Goal: Task Accomplishment & Management: Manage account settings

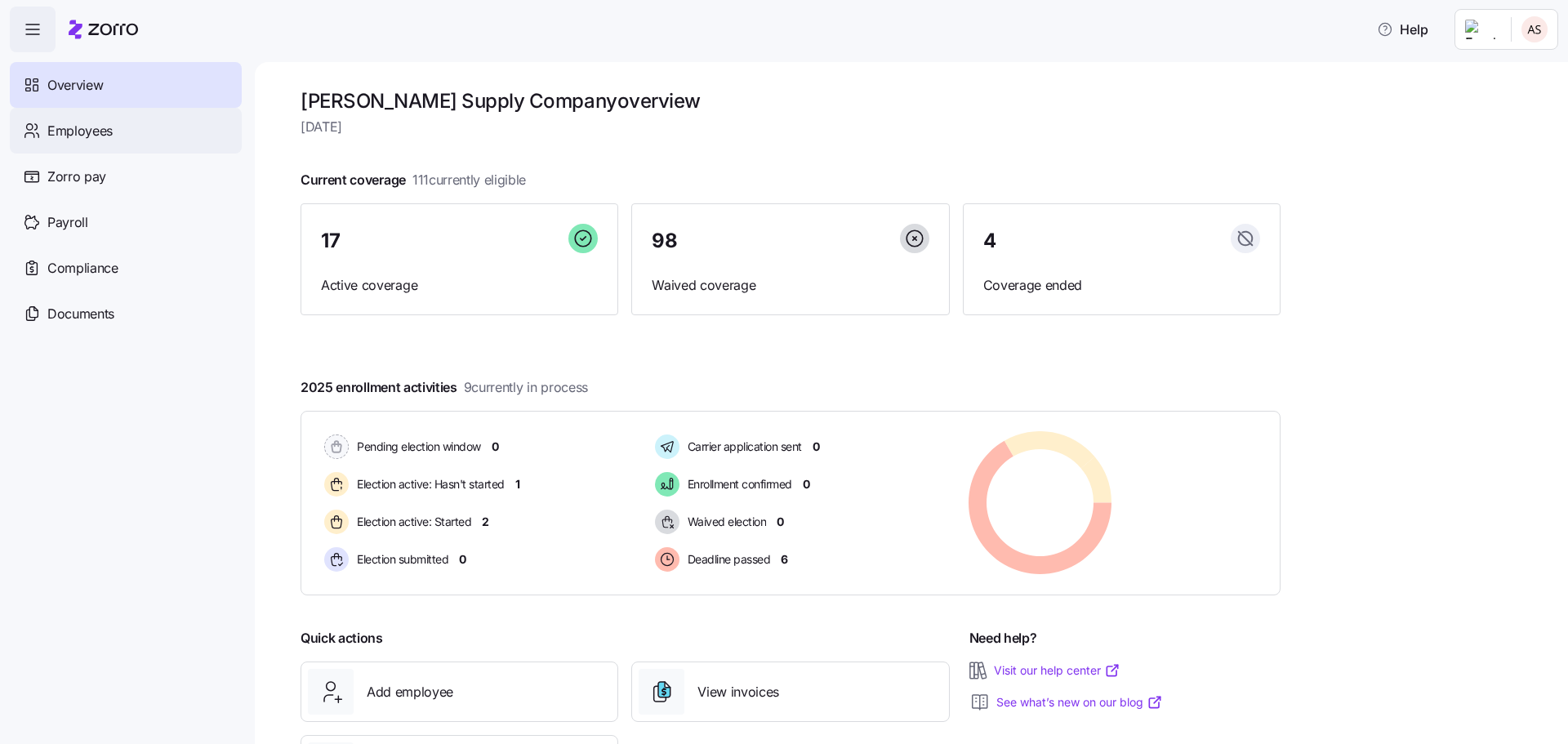
click at [73, 136] on span "Employees" at bounding box center [79, 131] width 66 height 20
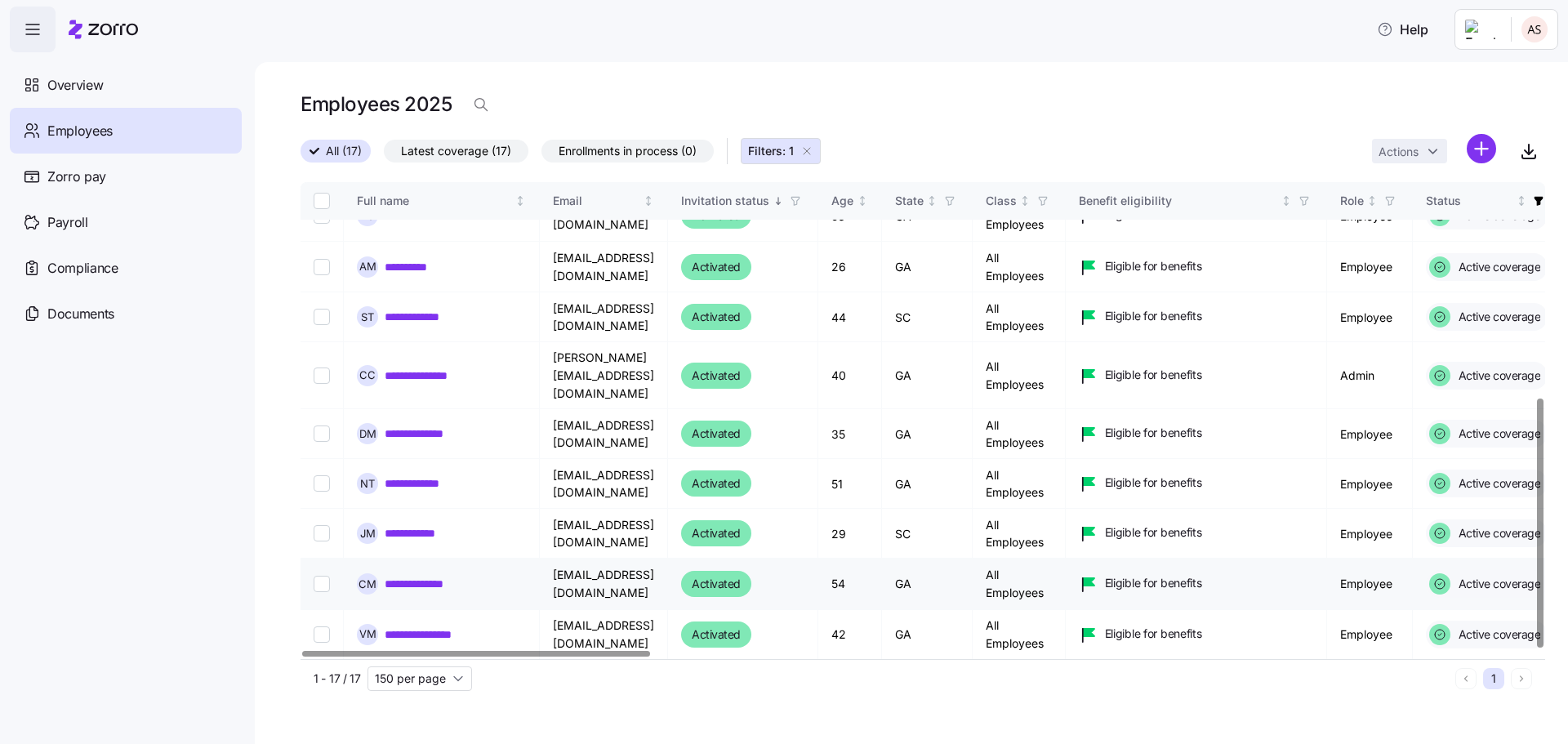
scroll to position [412, 0]
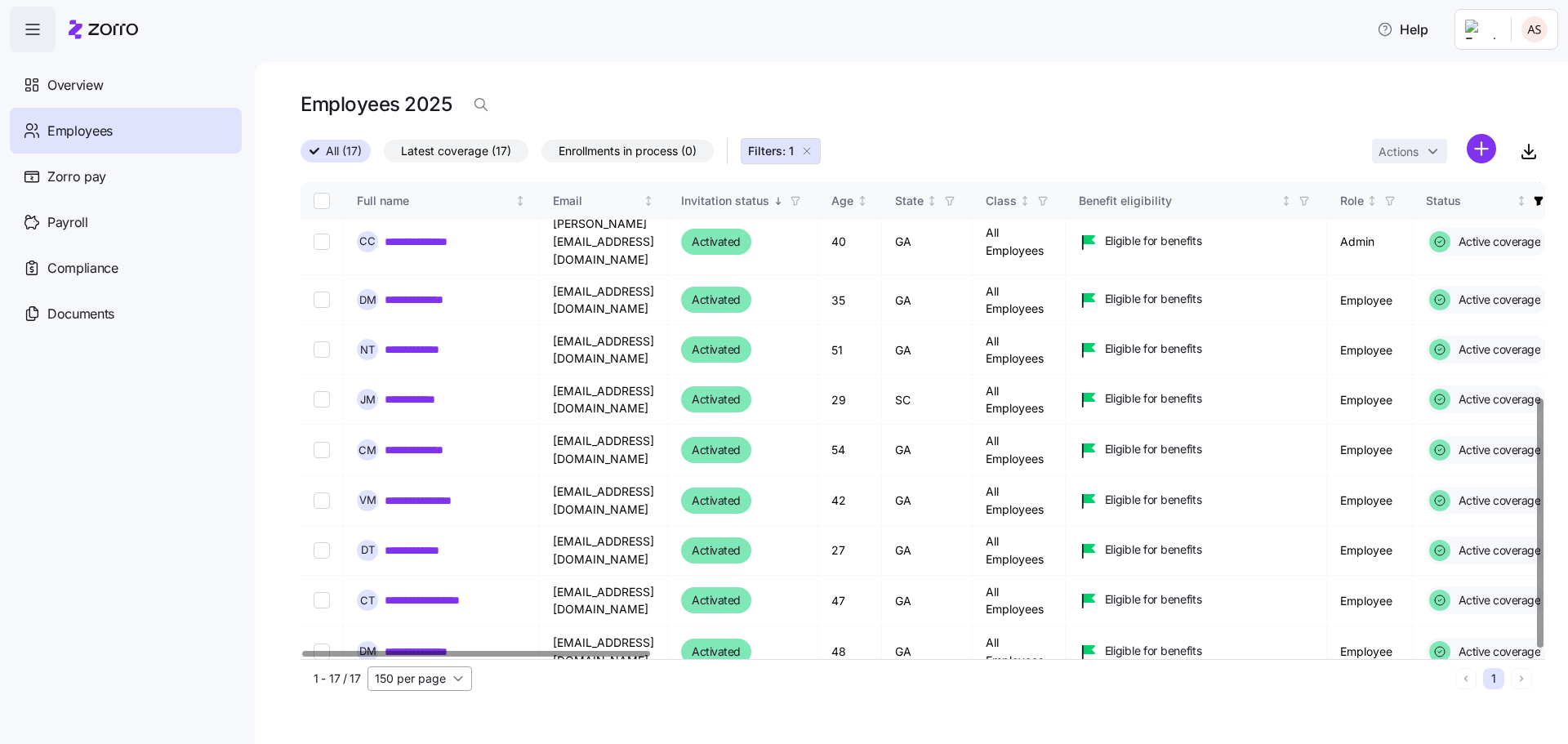
click at [437, 672] on input "150 per page" at bounding box center [419, 678] width 104 height 25
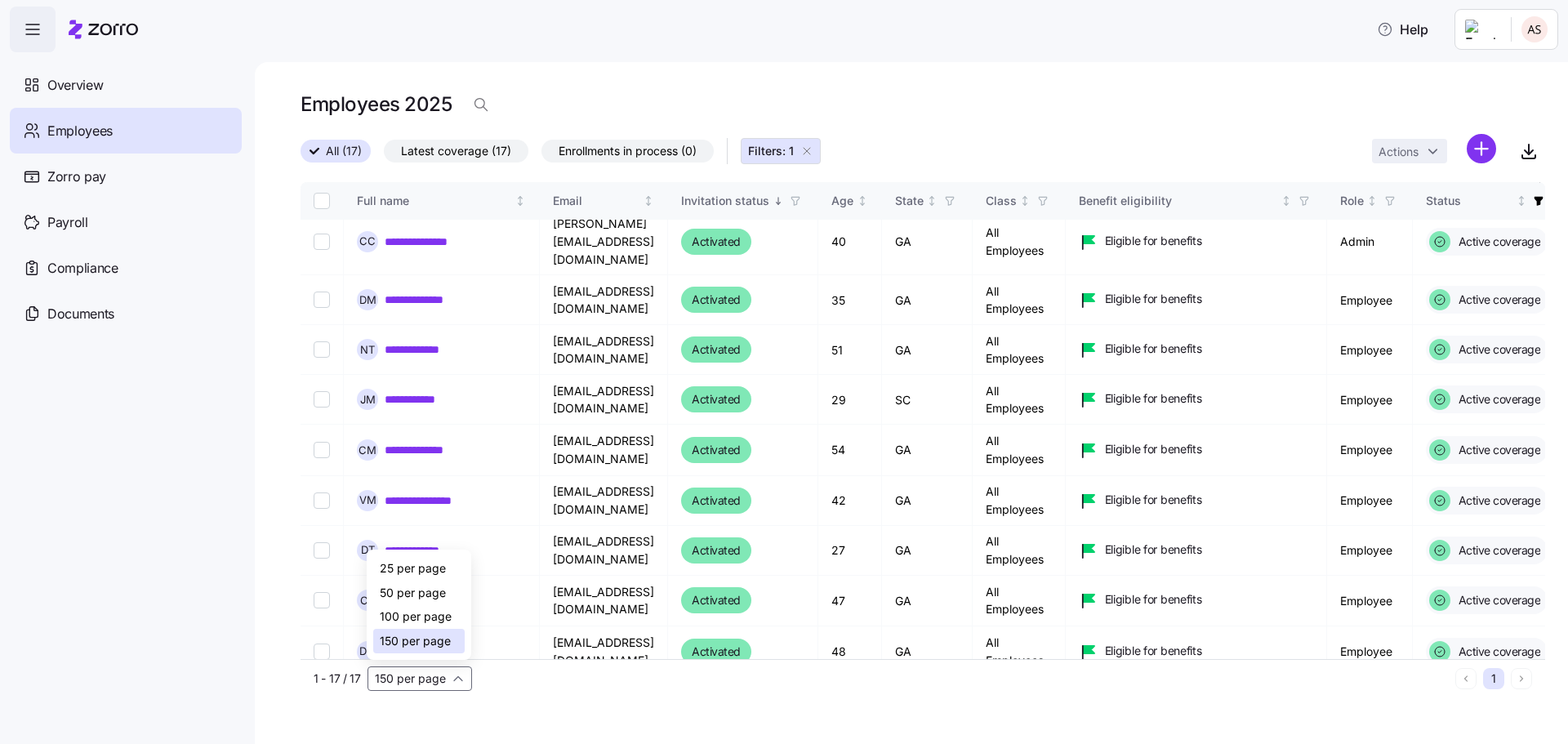
click at [425, 637] on span "150 per page" at bounding box center [415, 641] width 71 height 18
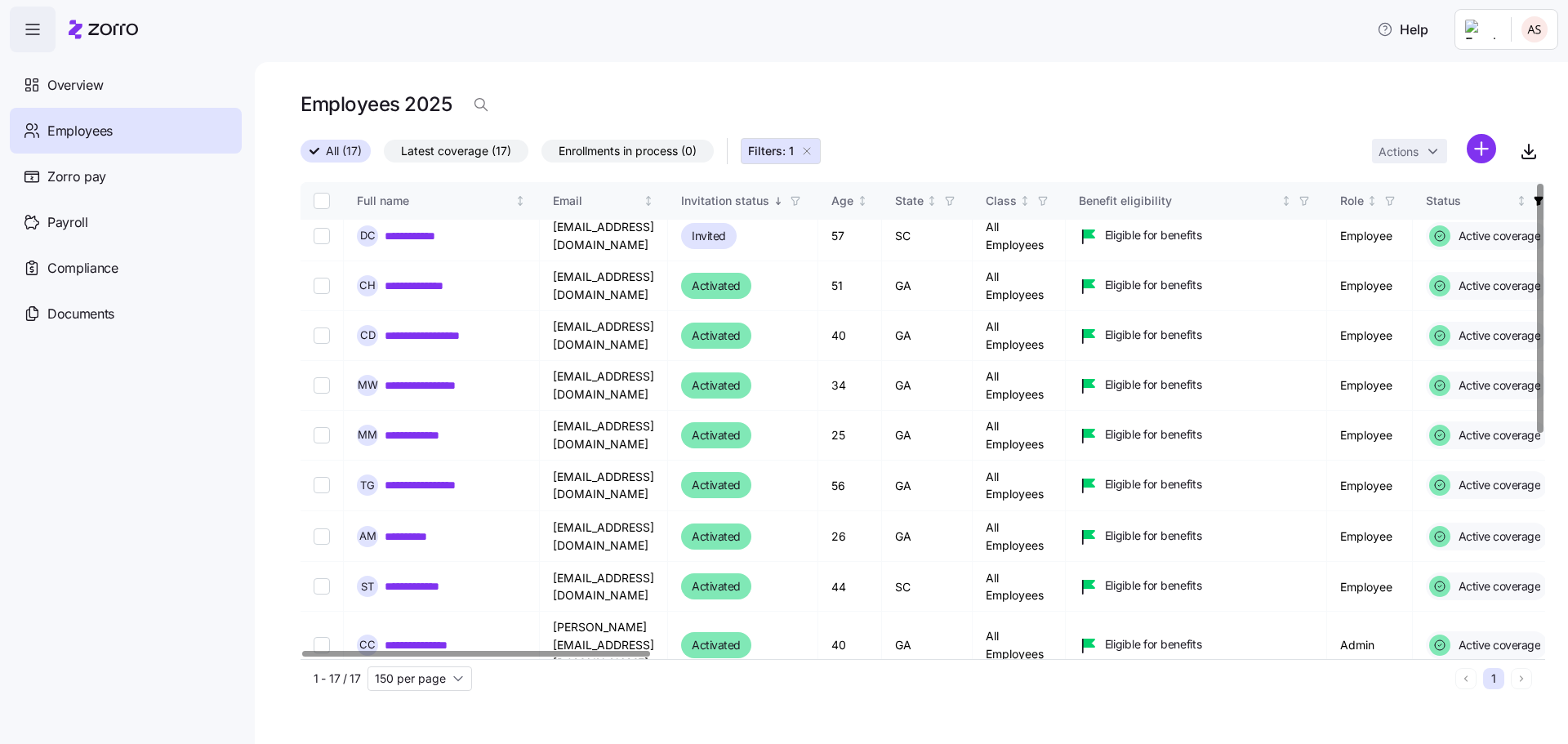
scroll to position [0, 0]
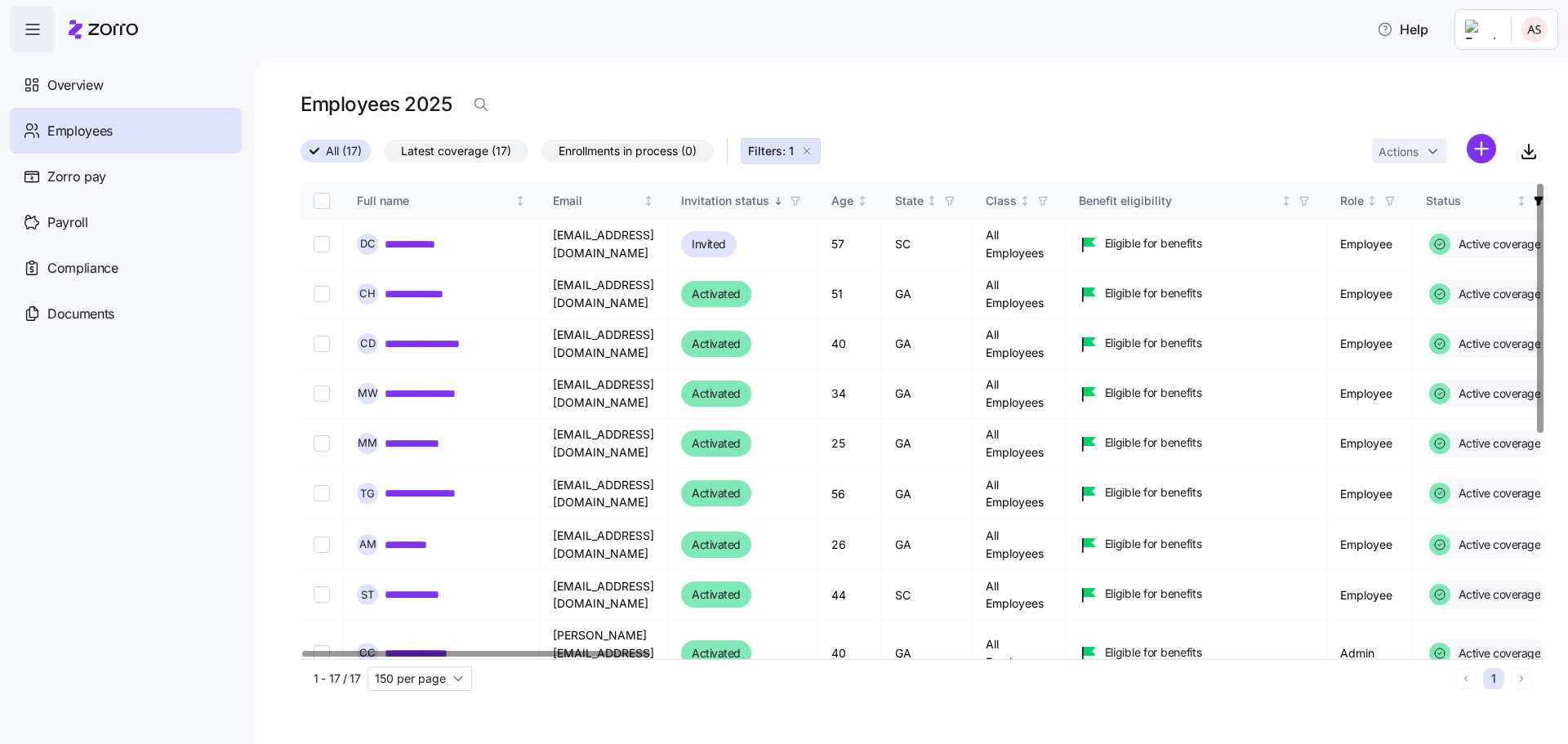
click at [810, 149] on icon "button" at bounding box center [807, 150] width 6 height 6
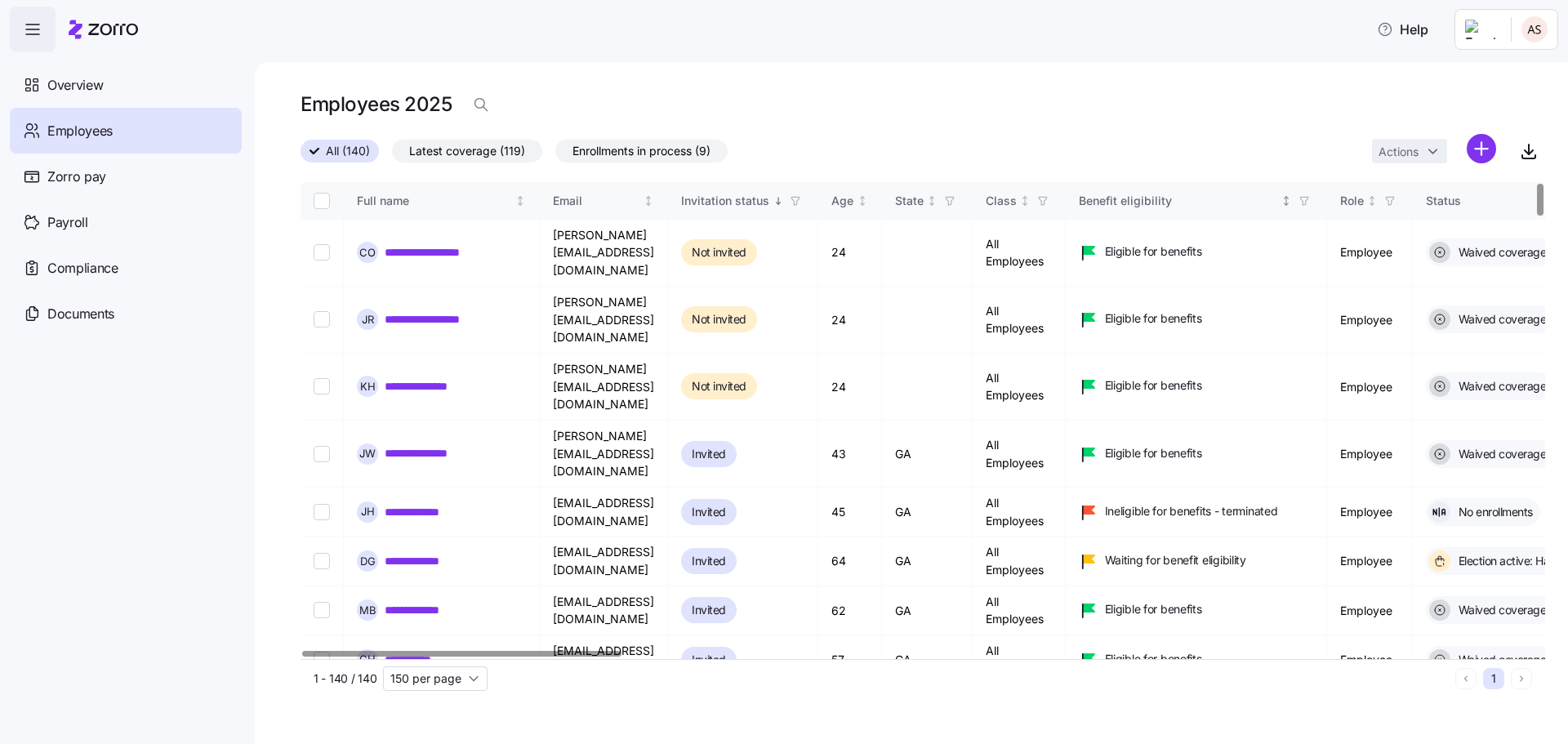
click at [1292, 200] on icon "Not sorted" at bounding box center [1287, 201] width 11 height 11
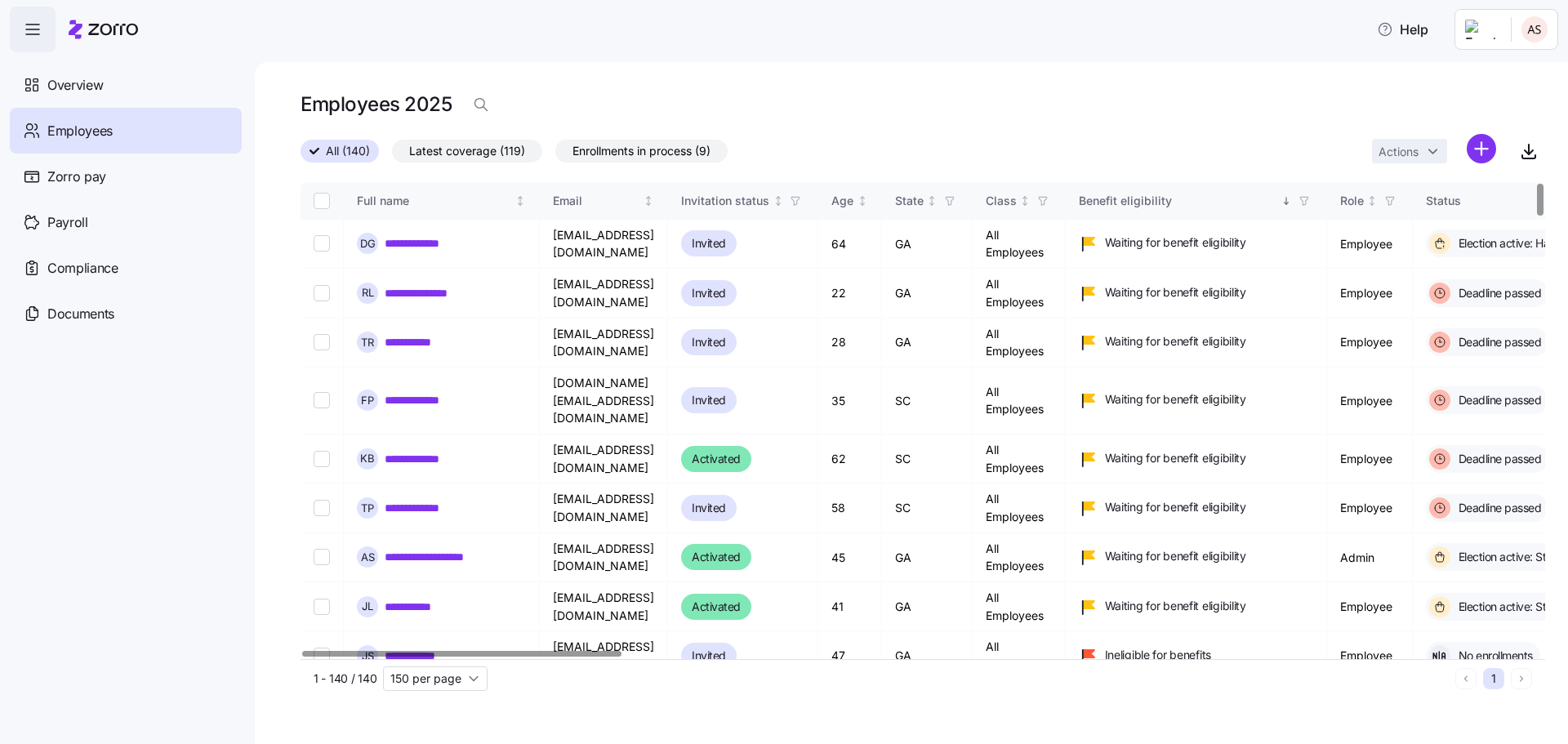
click at [1311, 198] on icon "button" at bounding box center [1304, 201] width 11 height 11
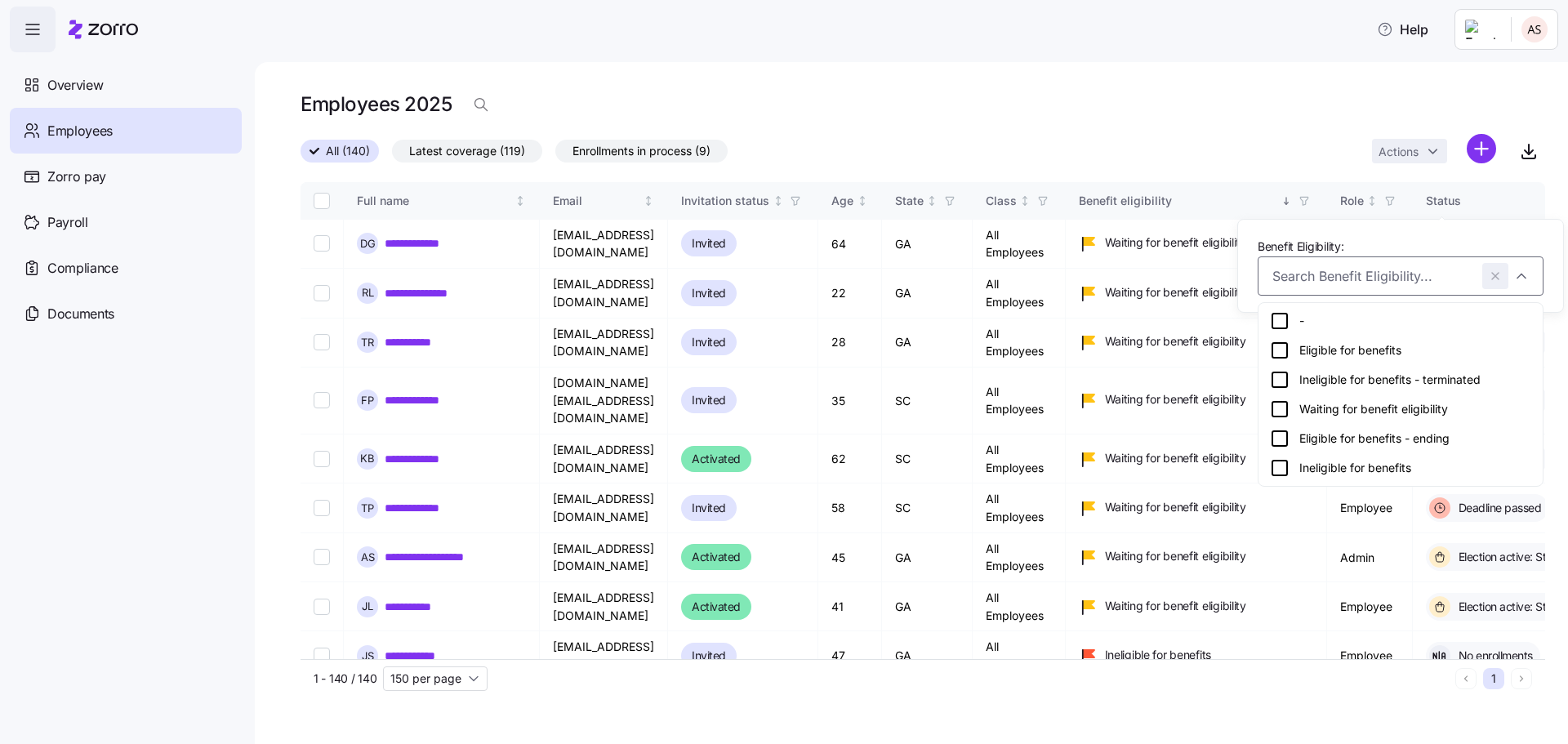
click at [1495, 280] on icon "button" at bounding box center [1496, 276] width 13 height 17
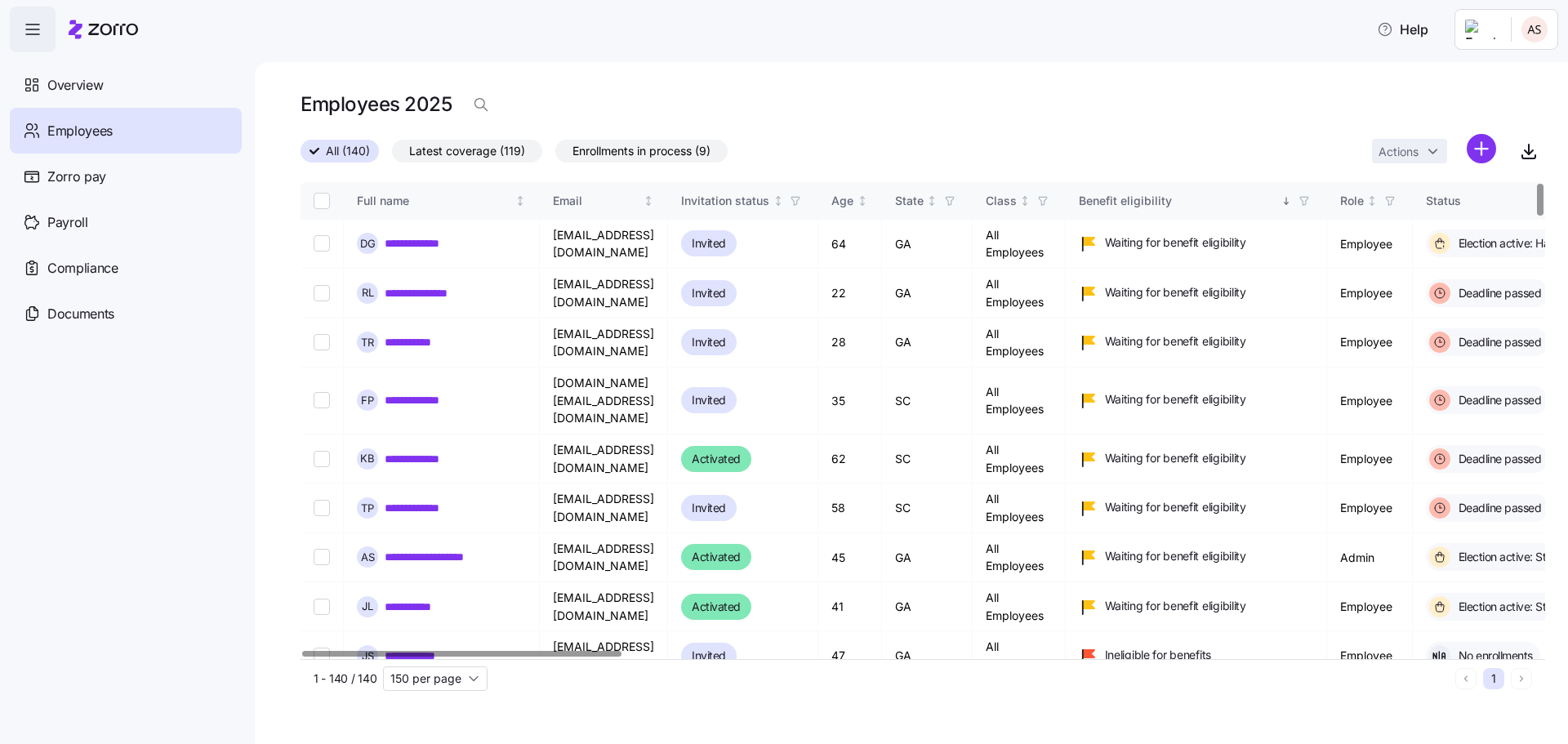
click at [1313, 200] on span "button" at bounding box center [1304, 200] width 18 height 18
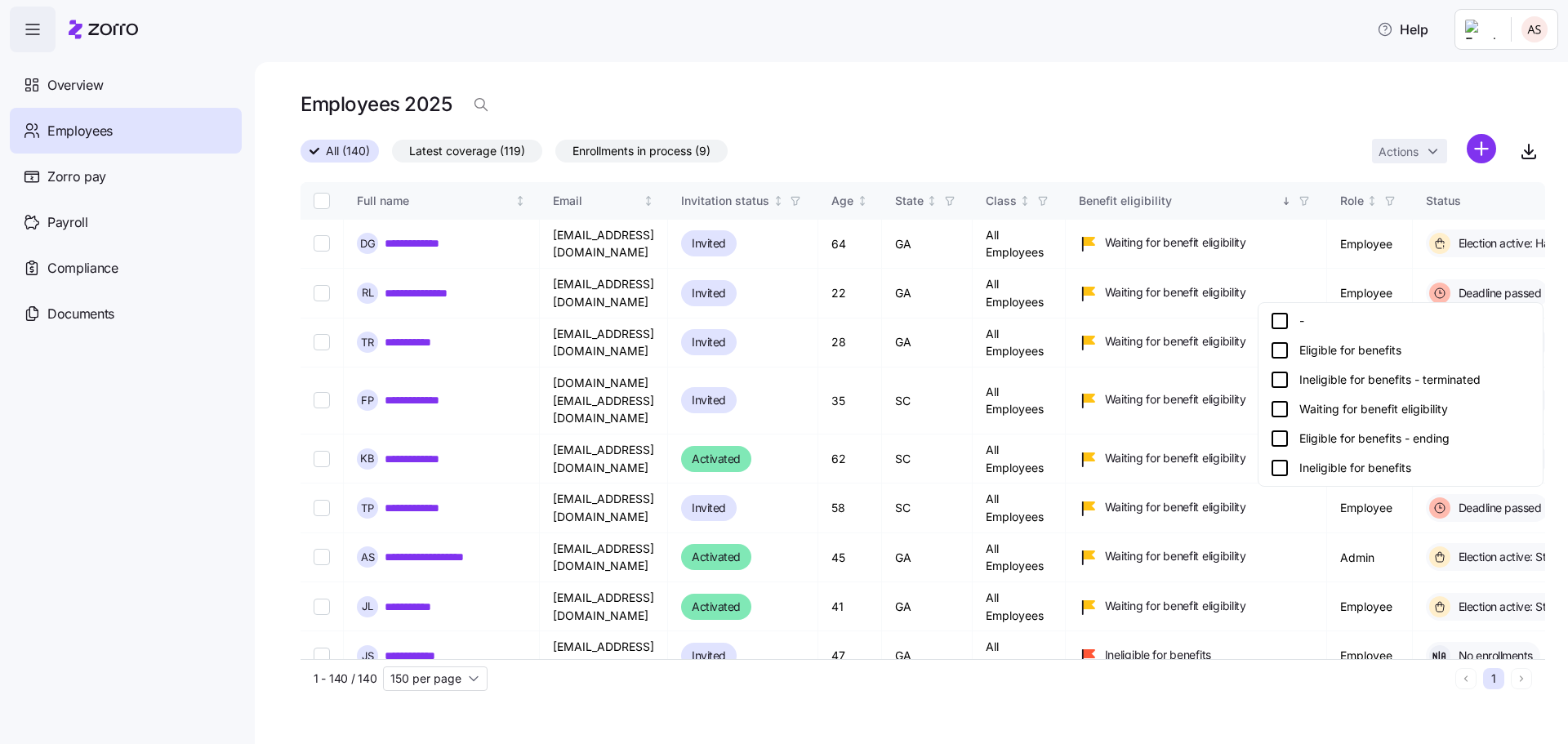
click at [1281, 323] on icon at bounding box center [1279, 320] width 19 height 19
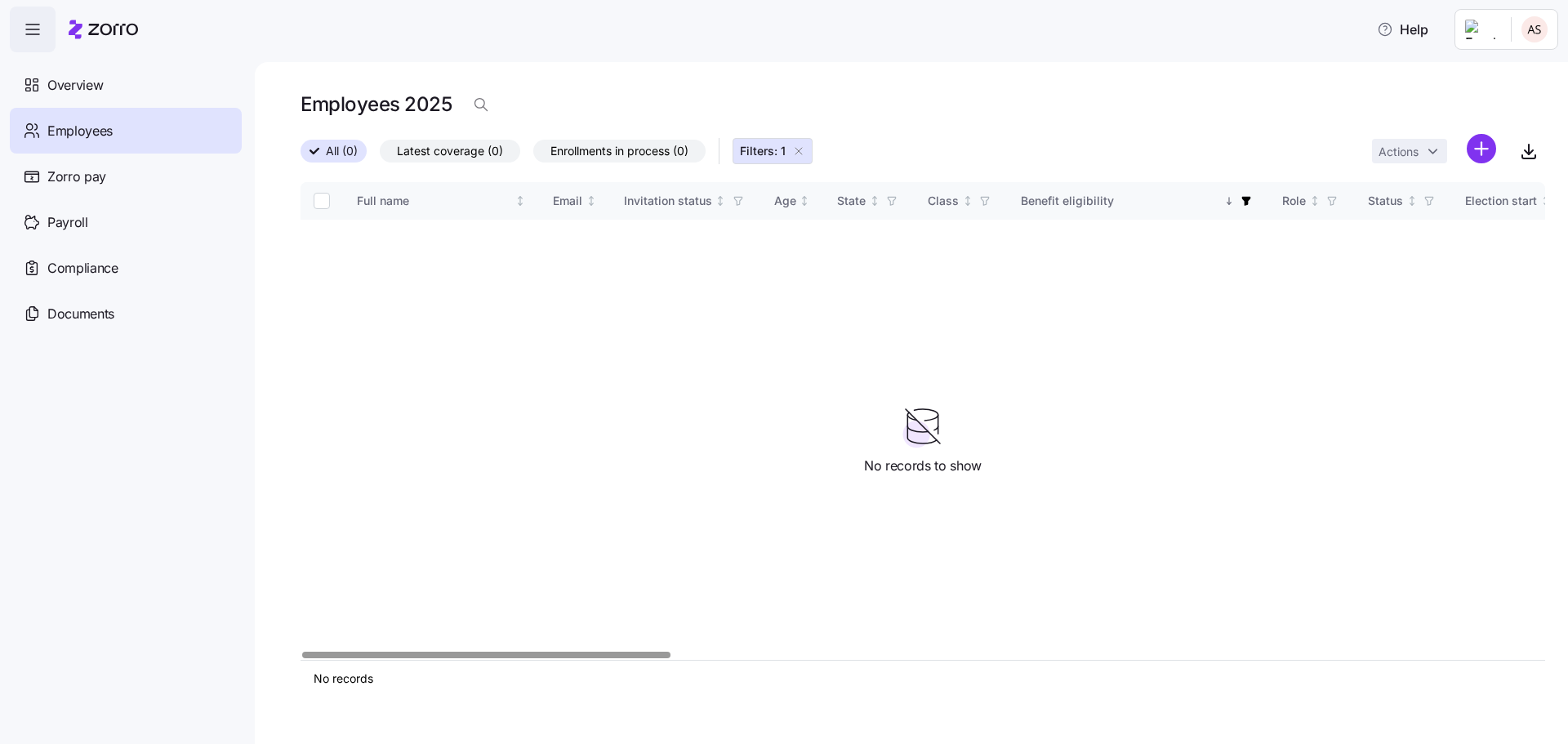
click at [809, 150] on button "Filters: 1" at bounding box center [772, 151] width 80 height 26
click at [803, 148] on div "All (0) Latest coverage (0) Enrollments in process (0) Filters: 1 Actions" at bounding box center [923, 151] width 1245 height 35
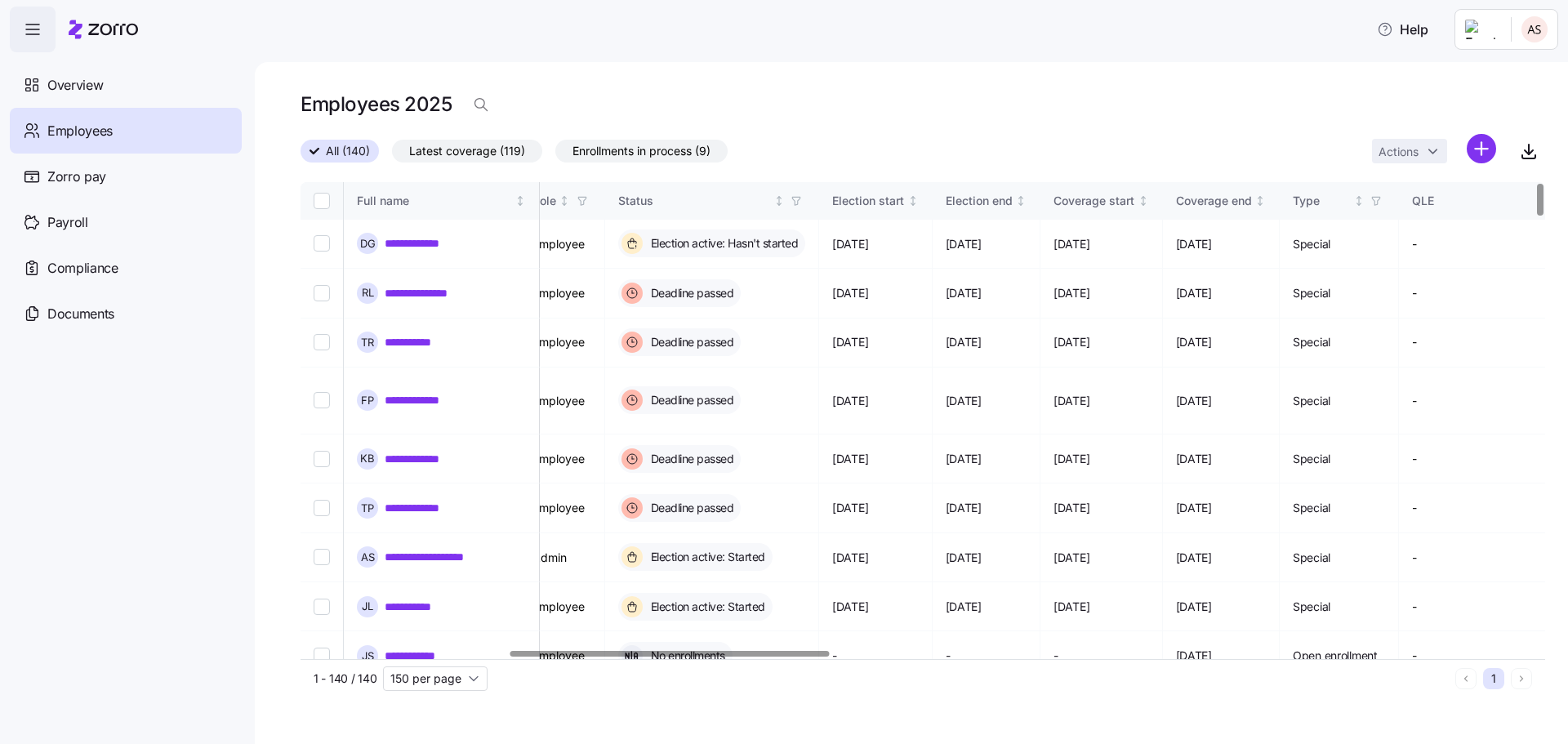
click at [802, 651] on div at bounding box center [670, 654] width 319 height 6
click at [799, 198] on icon "button" at bounding box center [793, 201] width 11 height 11
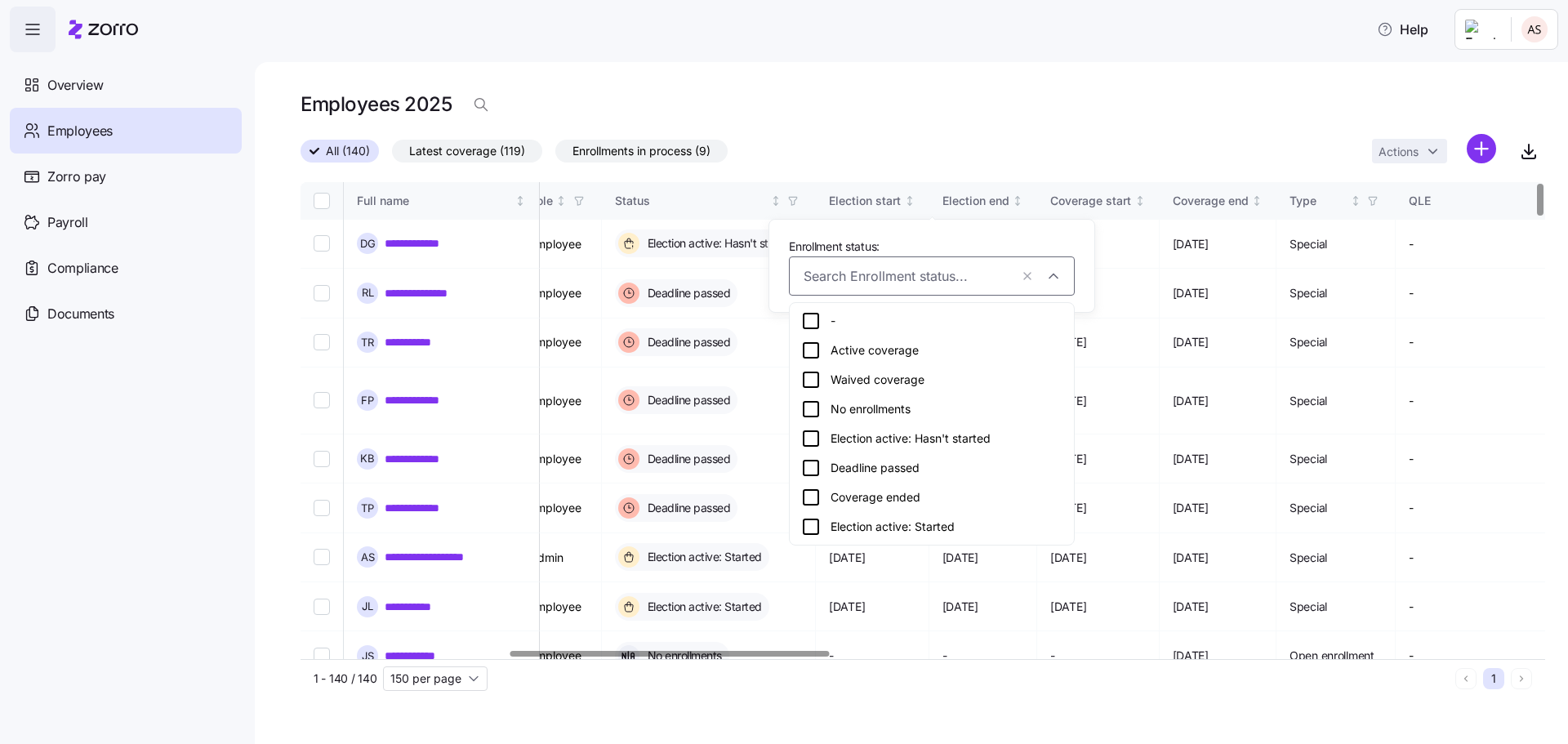
click at [808, 349] on icon at bounding box center [810, 350] width 19 height 19
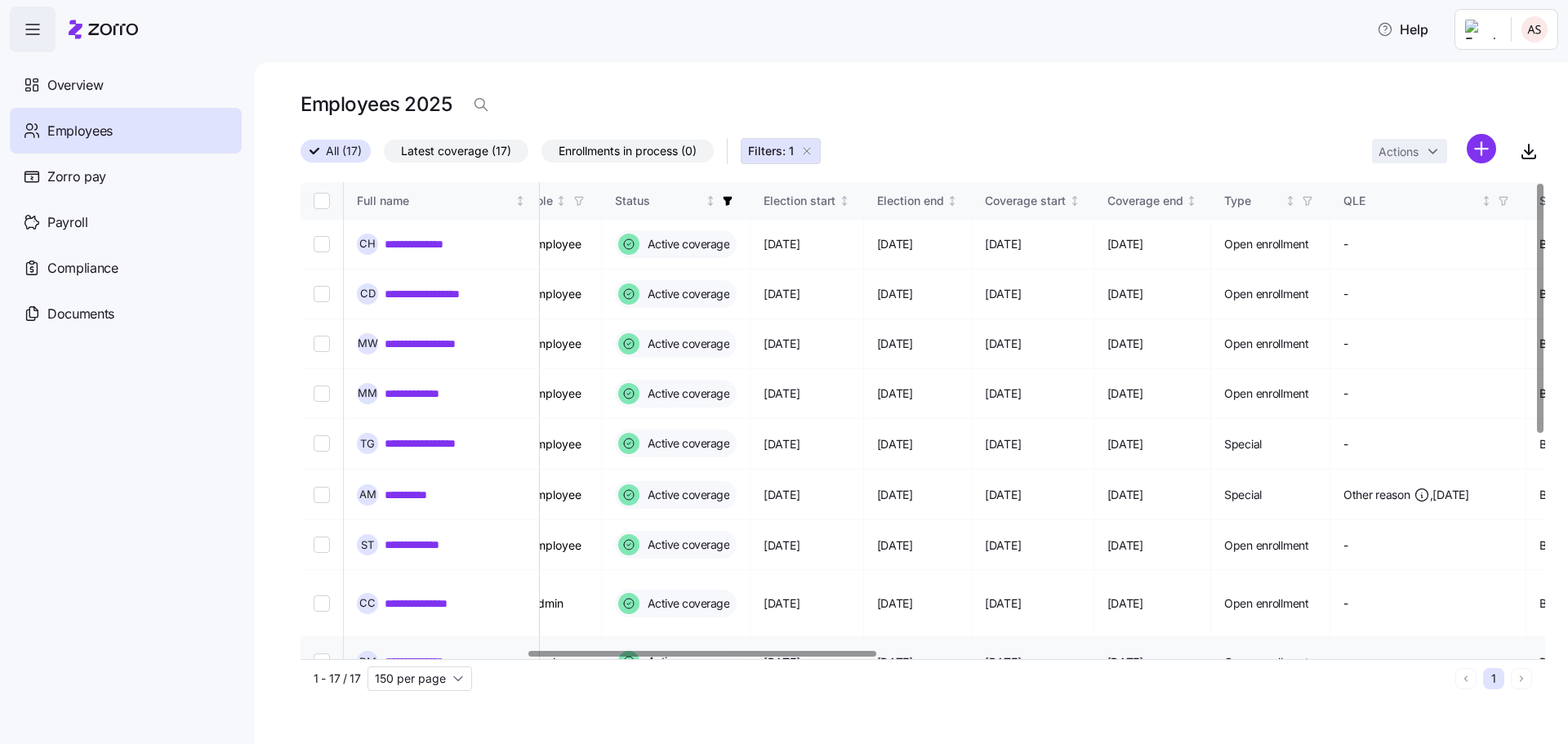
drag, startPoint x: 767, startPoint y: 660, endPoint x: 513, endPoint y: 643, distance: 254.6
click at [480, 661] on div "1 - 17 / 17 150 per page 1" at bounding box center [923, 678] width 1245 height 39
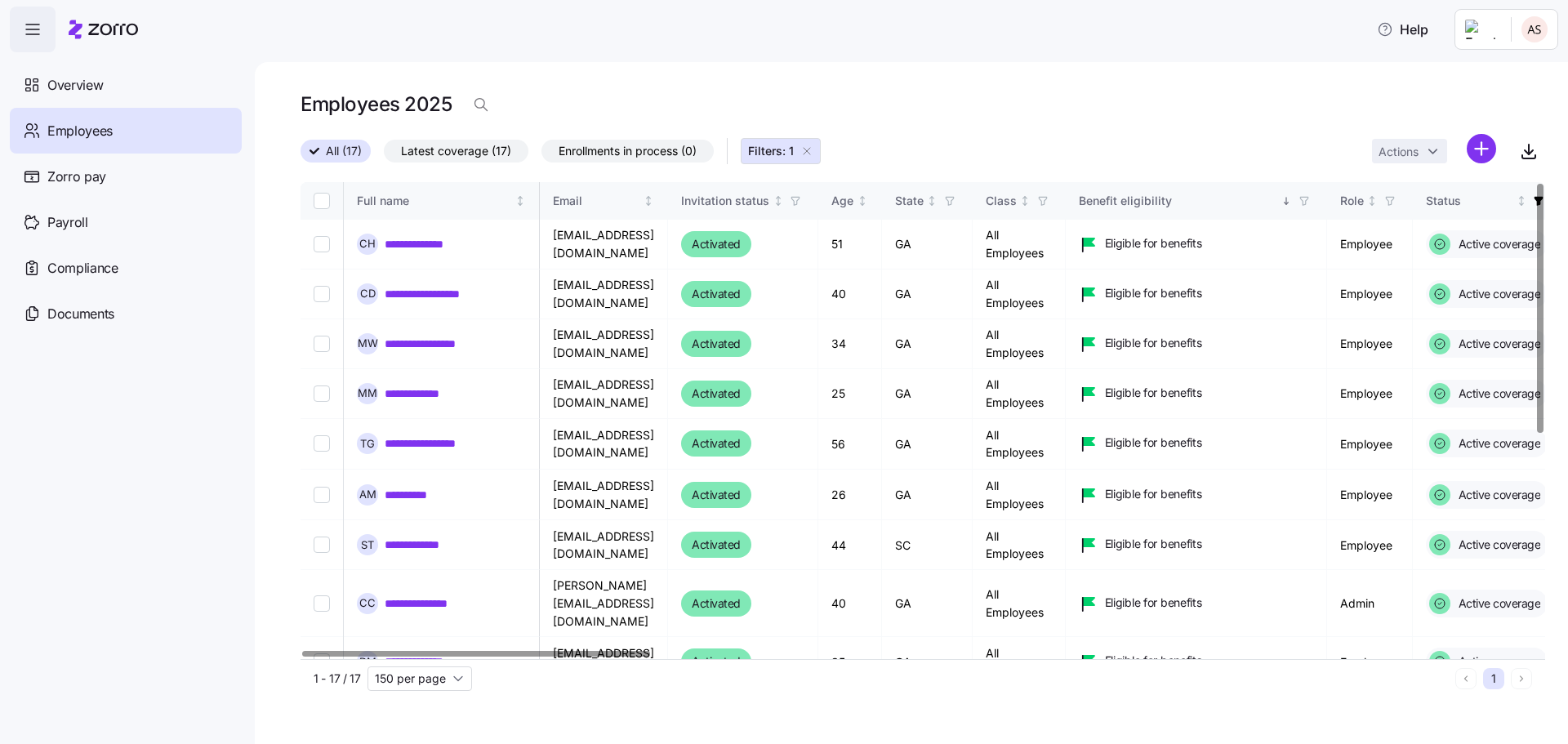
click at [377, 653] on div at bounding box center [475, 654] width 347 height 6
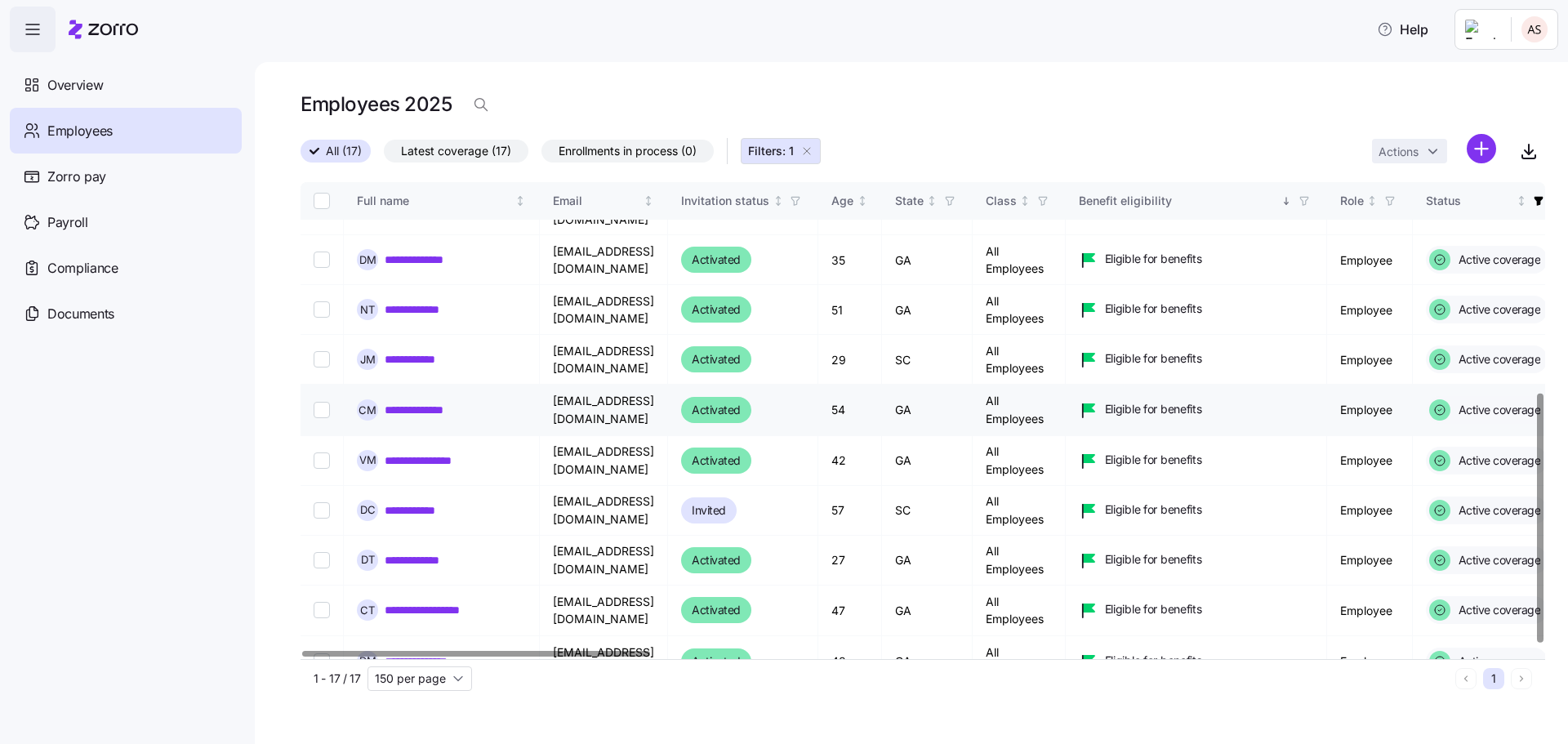
scroll to position [412, 0]
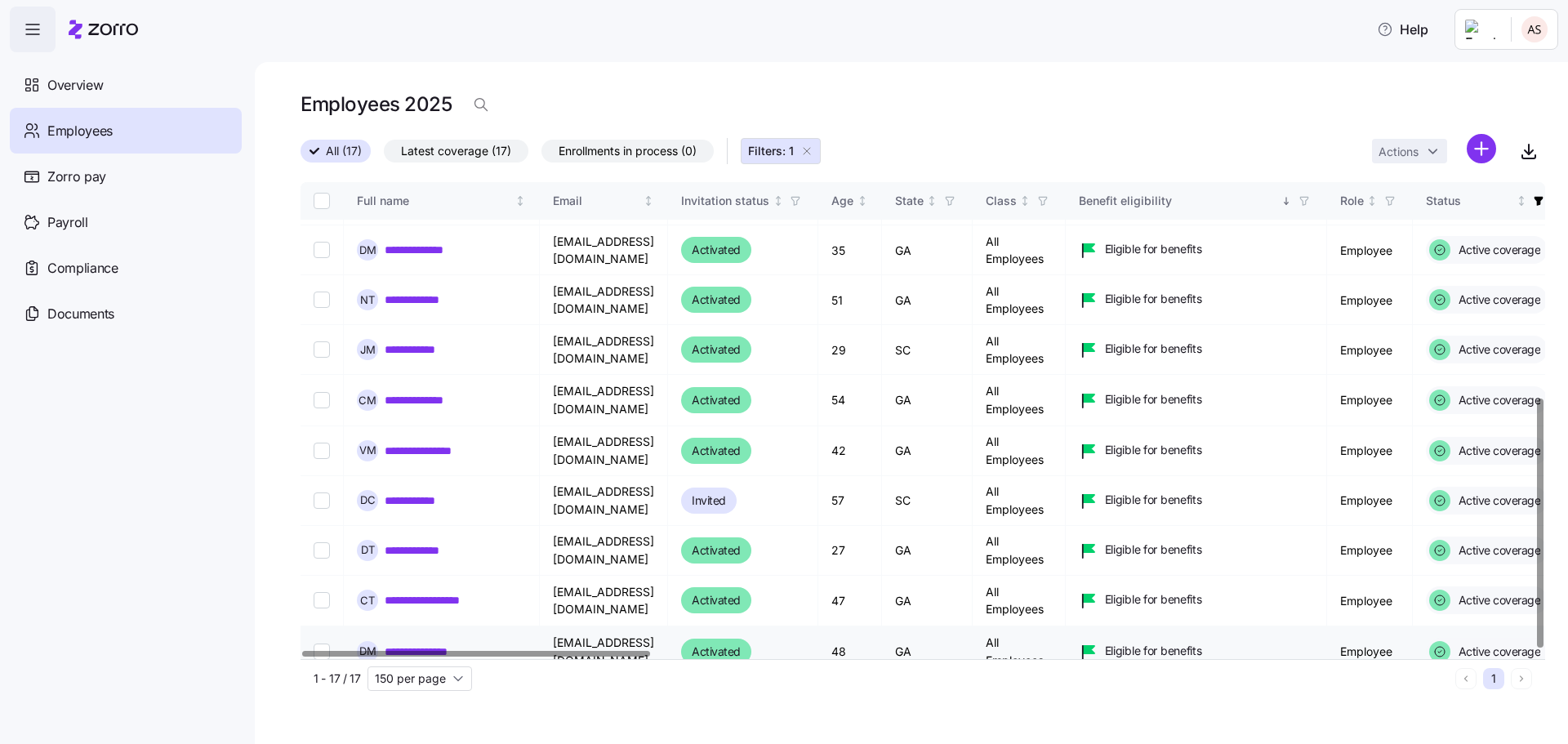
click at [440, 643] on link "**********" at bounding box center [434, 652] width 99 height 17
